Goal: Communication & Community: Share content

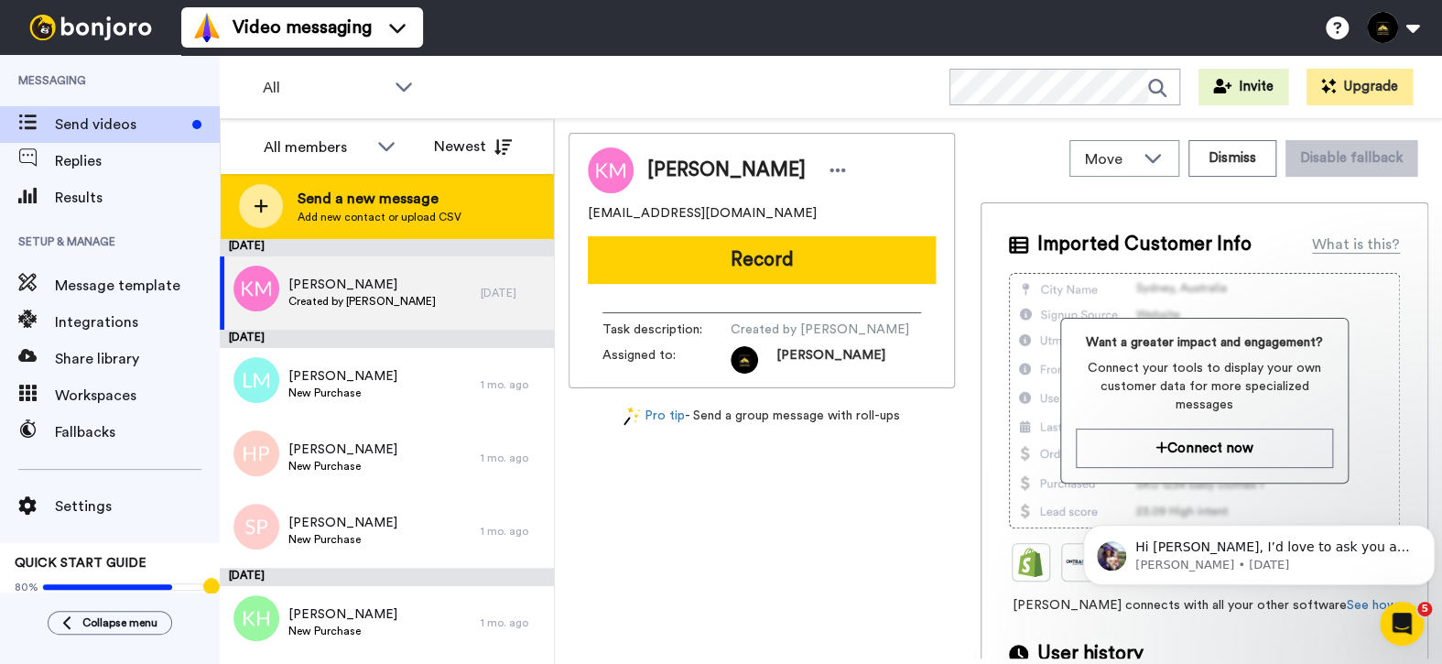
click at [376, 200] on span "Send a new message" at bounding box center [380, 199] width 164 height 22
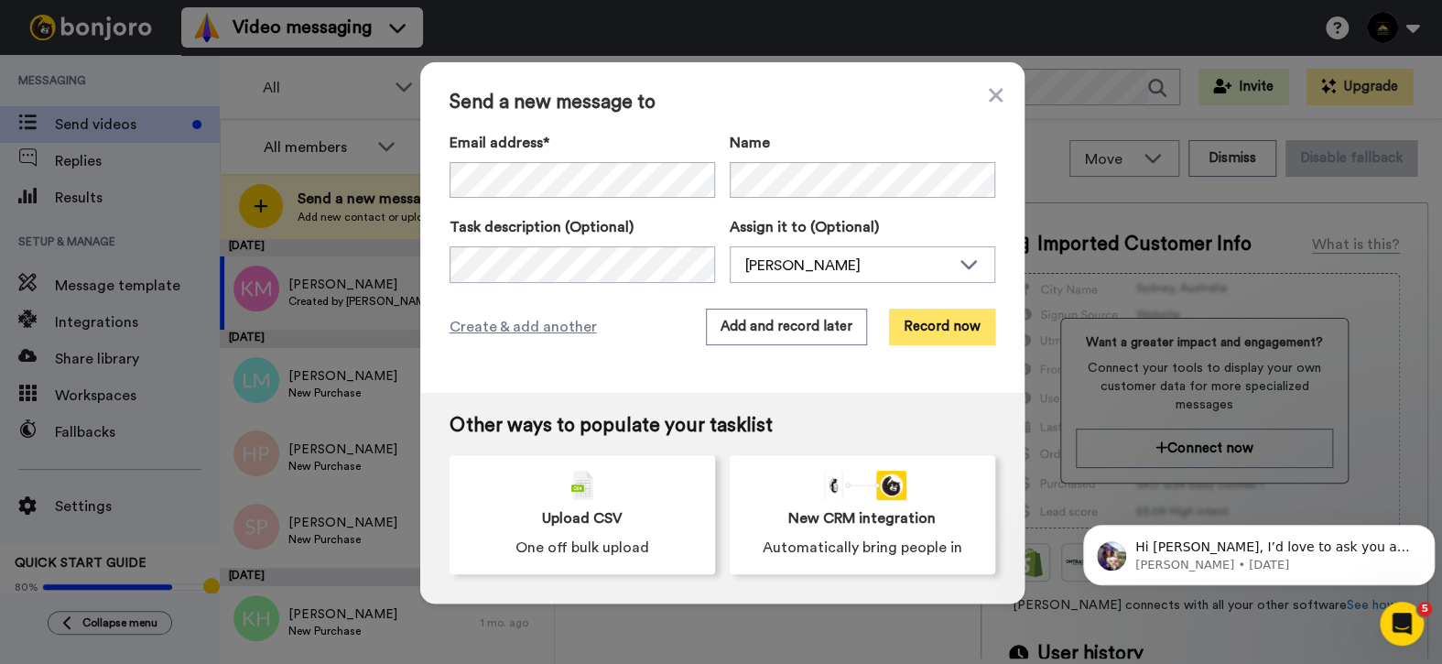
click at [944, 329] on button "Record now" at bounding box center [942, 327] width 106 height 37
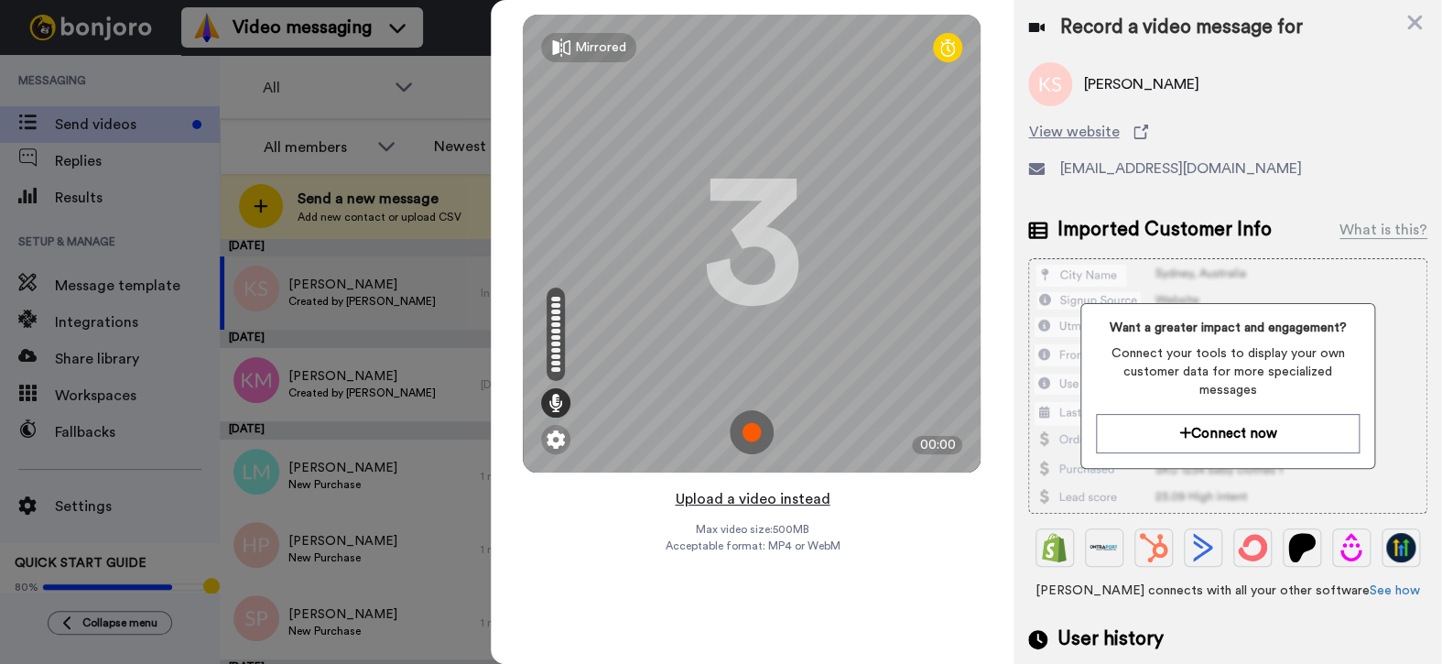
click at [749, 496] on button "Upload a video instead" at bounding box center [752, 499] width 166 height 24
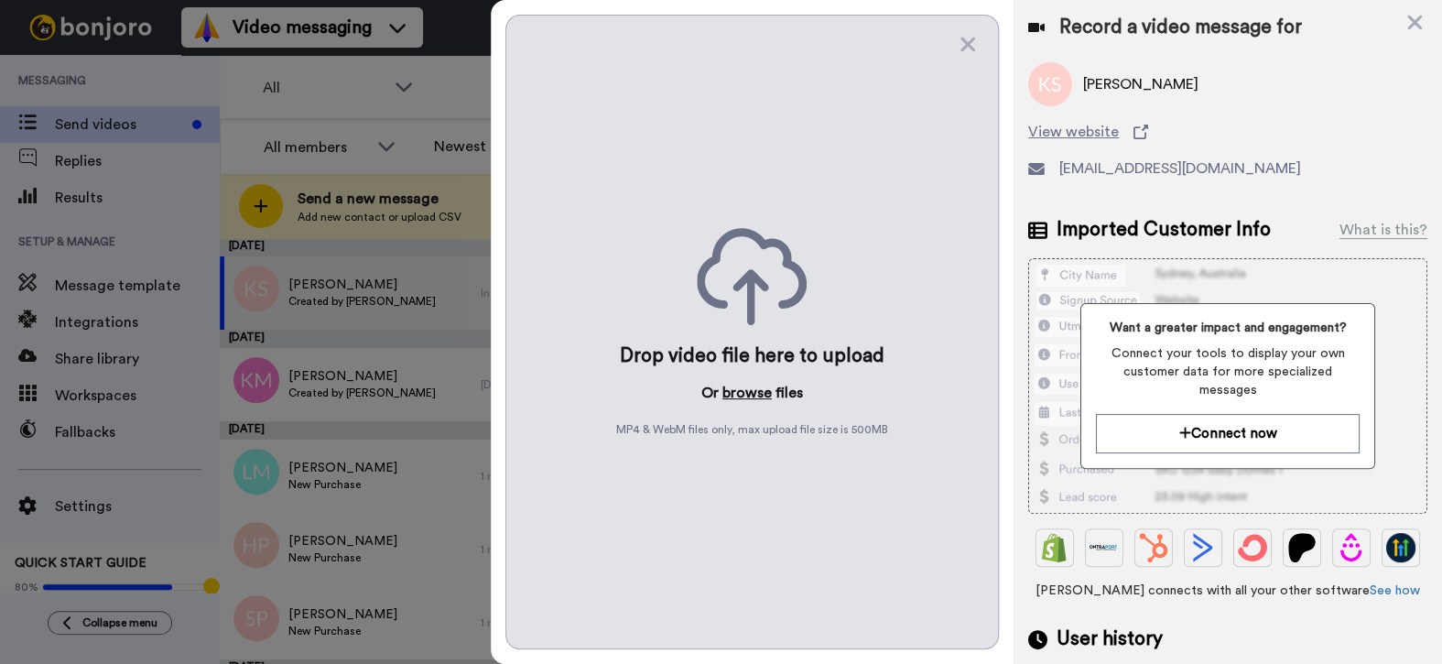
click at [732, 388] on button "browse" at bounding box center [746, 393] width 49 height 22
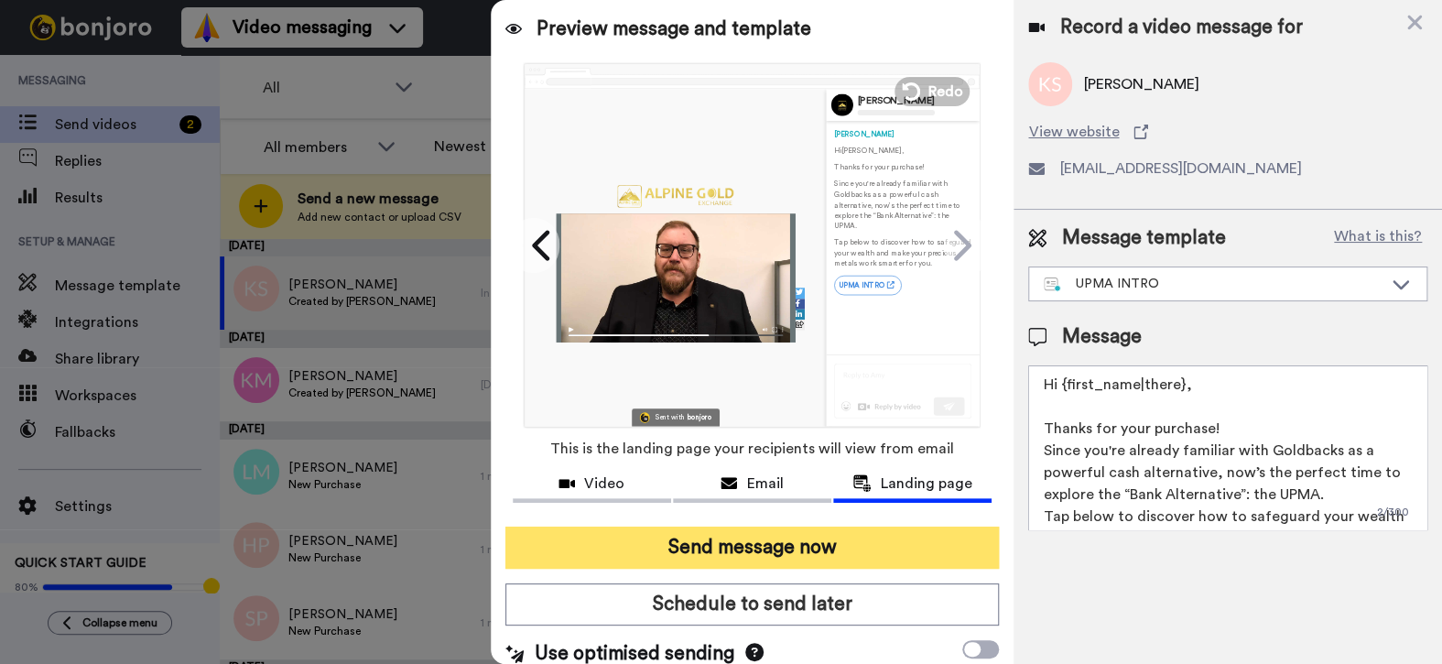
click at [773, 549] on button "Send message now" at bounding box center [752, 547] width 494 height 42
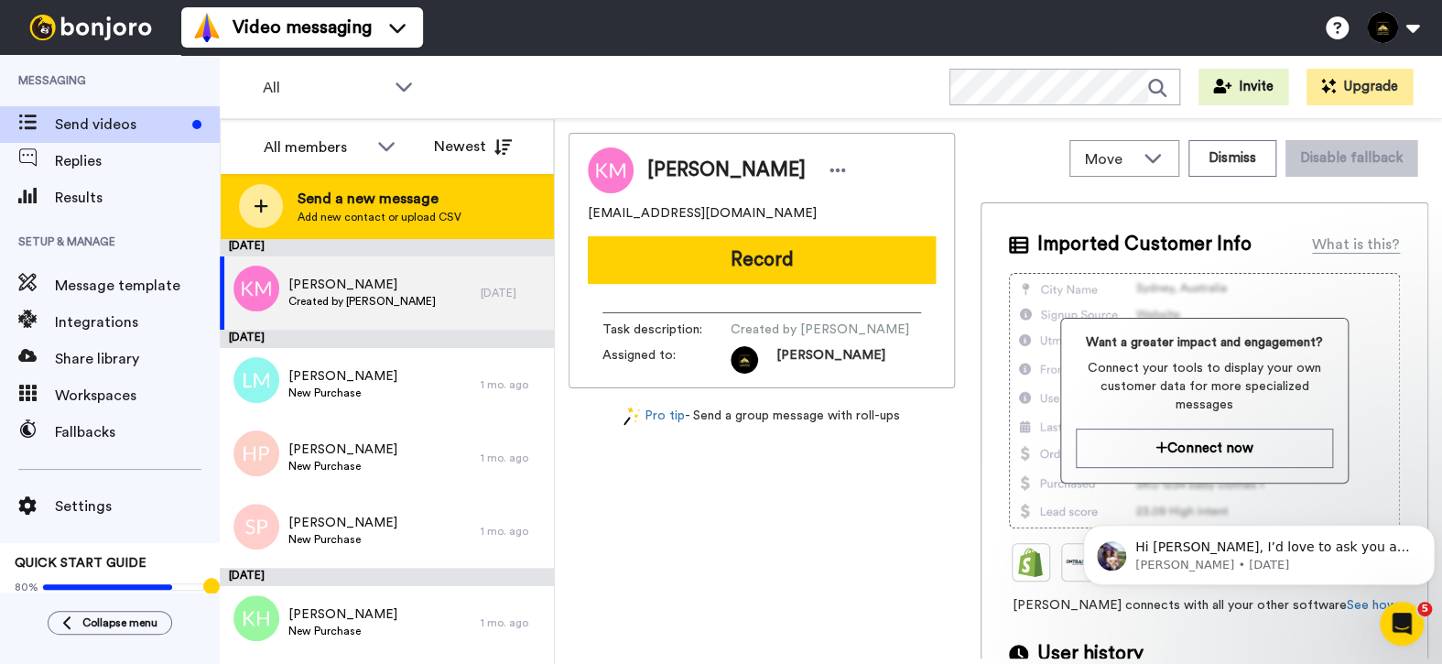
click at [313, 210] on span "Add new contact or upload CSV" at bounding box center [380, 217] width 164 height 15
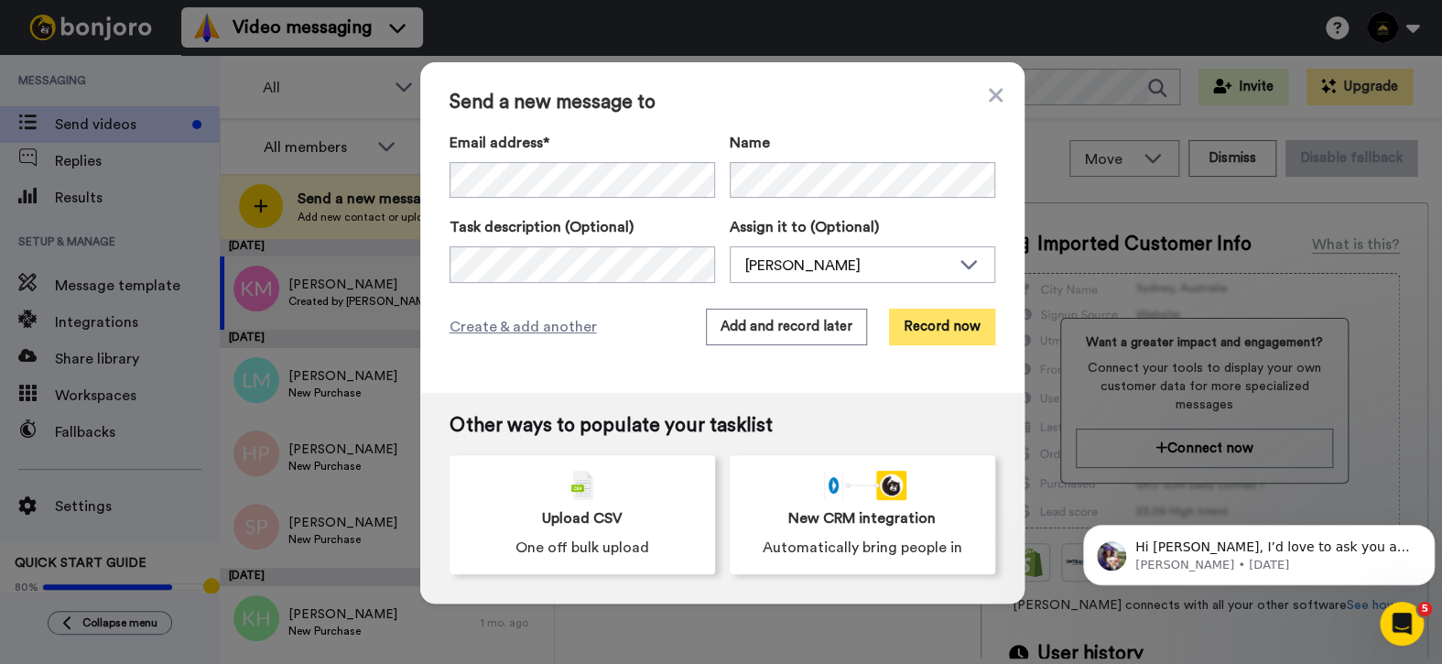
click at [922, 335] on button "Record now" at bounding box center [942, 327] width 106 height 37
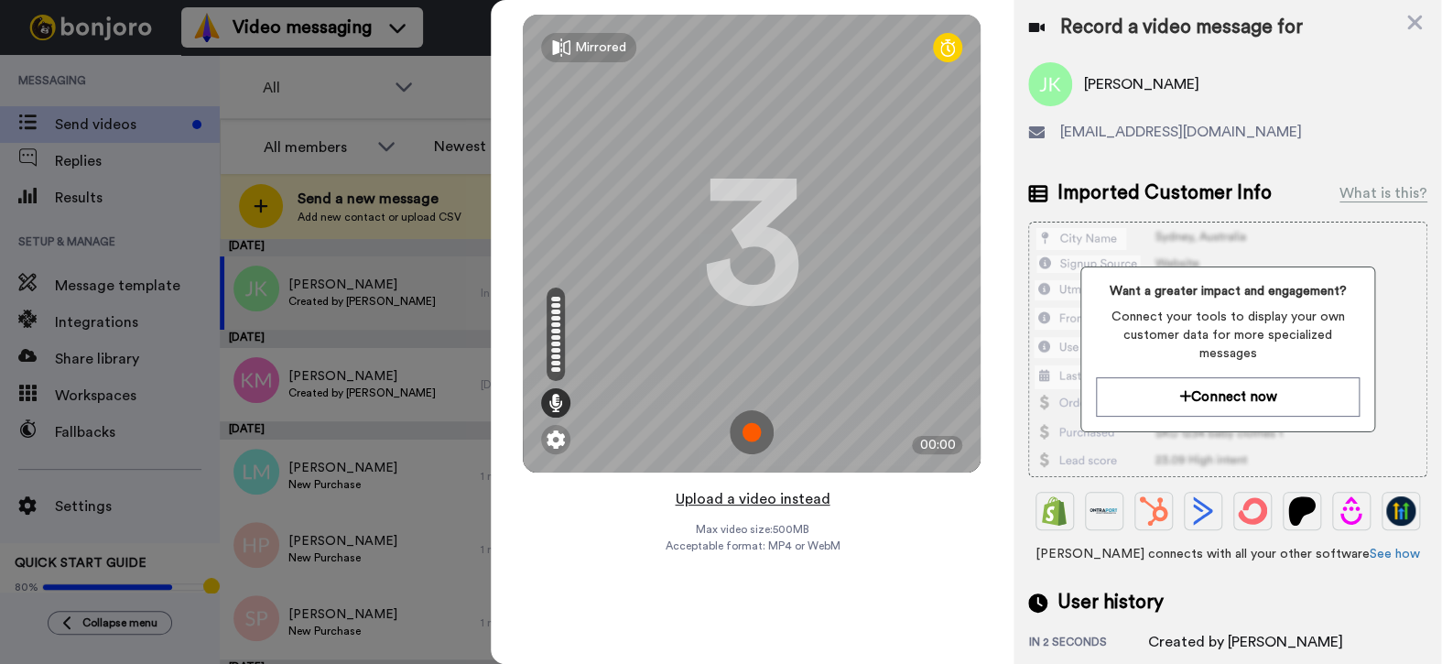
click at [741, 504] on button "Upload a video instead" at bounding box center [752, 499] width 166 height 24
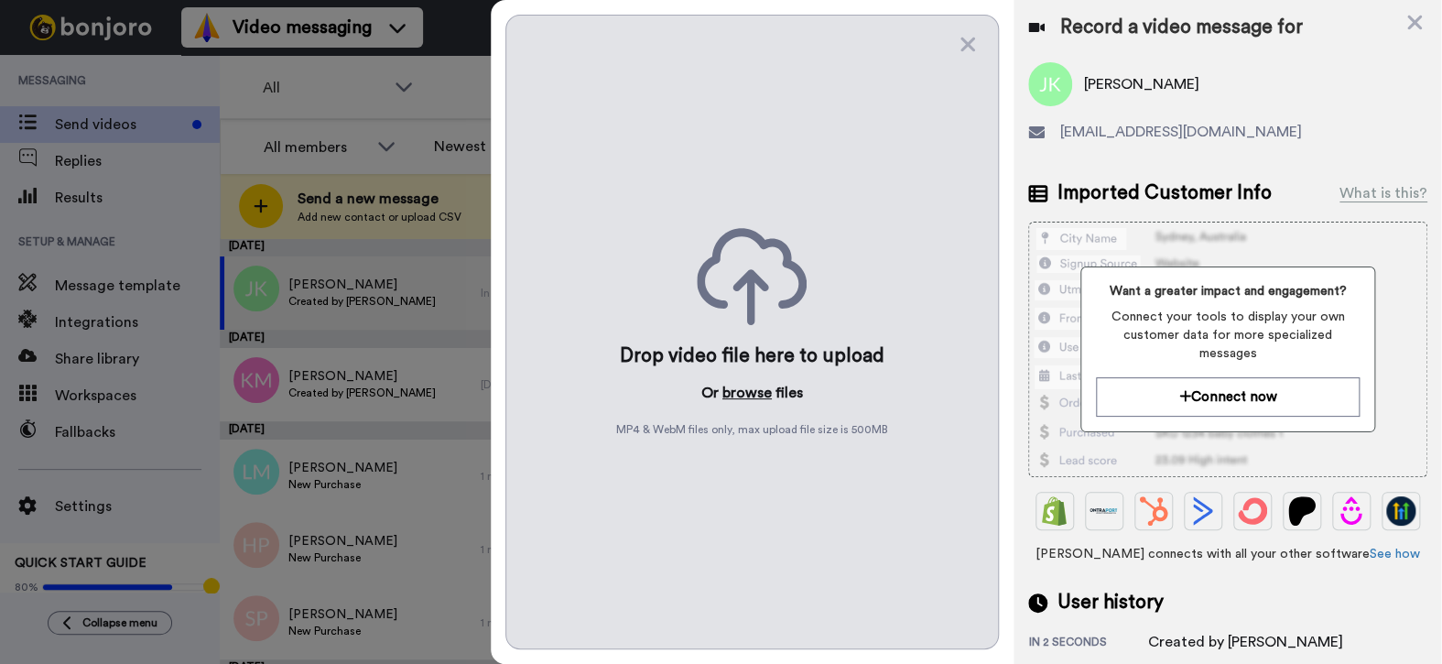
click at [741, 389] on button "browse" at bounding box center [746, 393] width 49 height 22
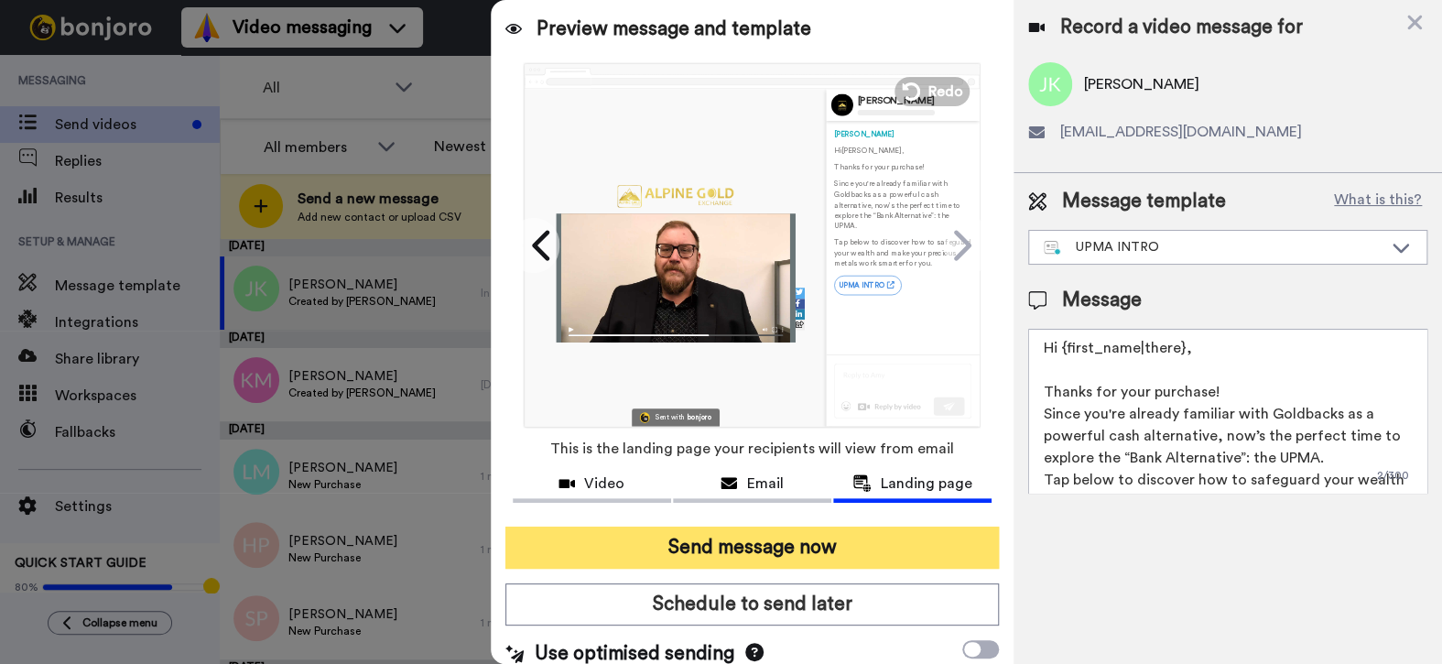
click at [712, 546] on button "Send message now" at bounding box center [752, 547] width 494 height 42
